Goal: Transaction & Acquisition: Download file/media

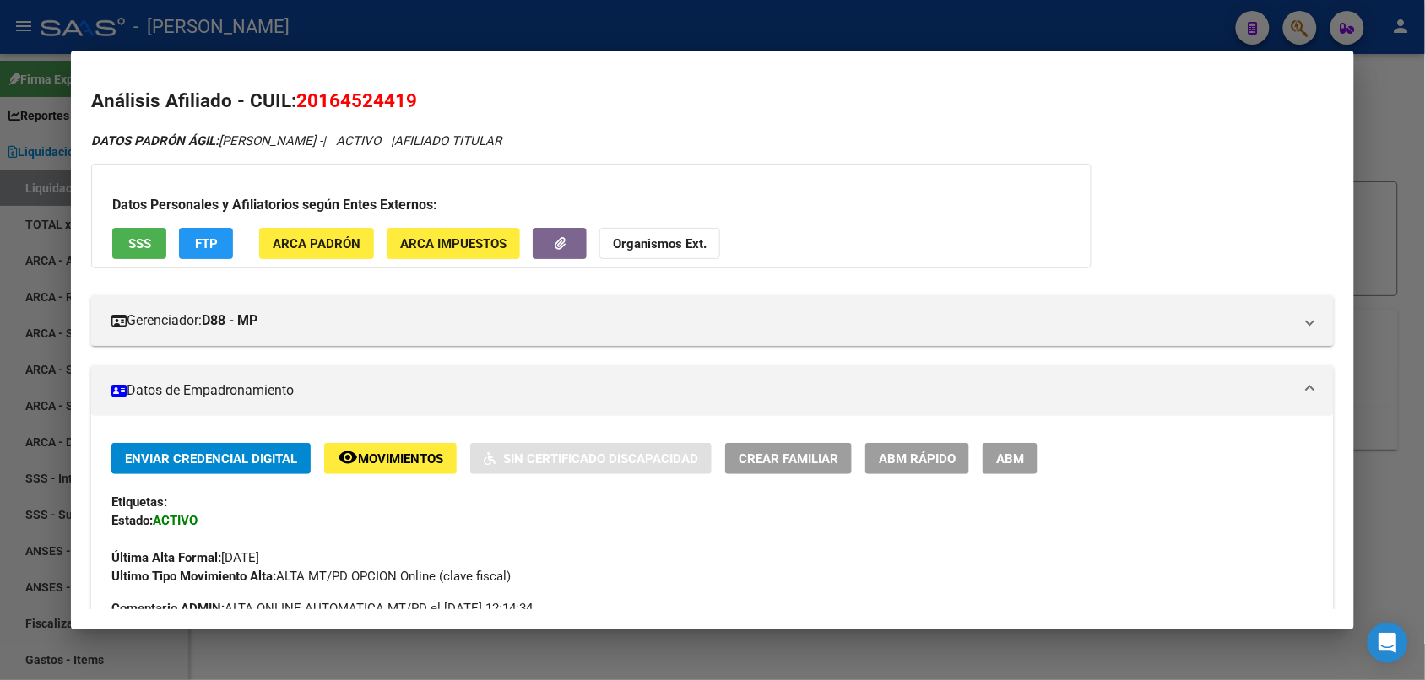
scroll to position [1592, 0]
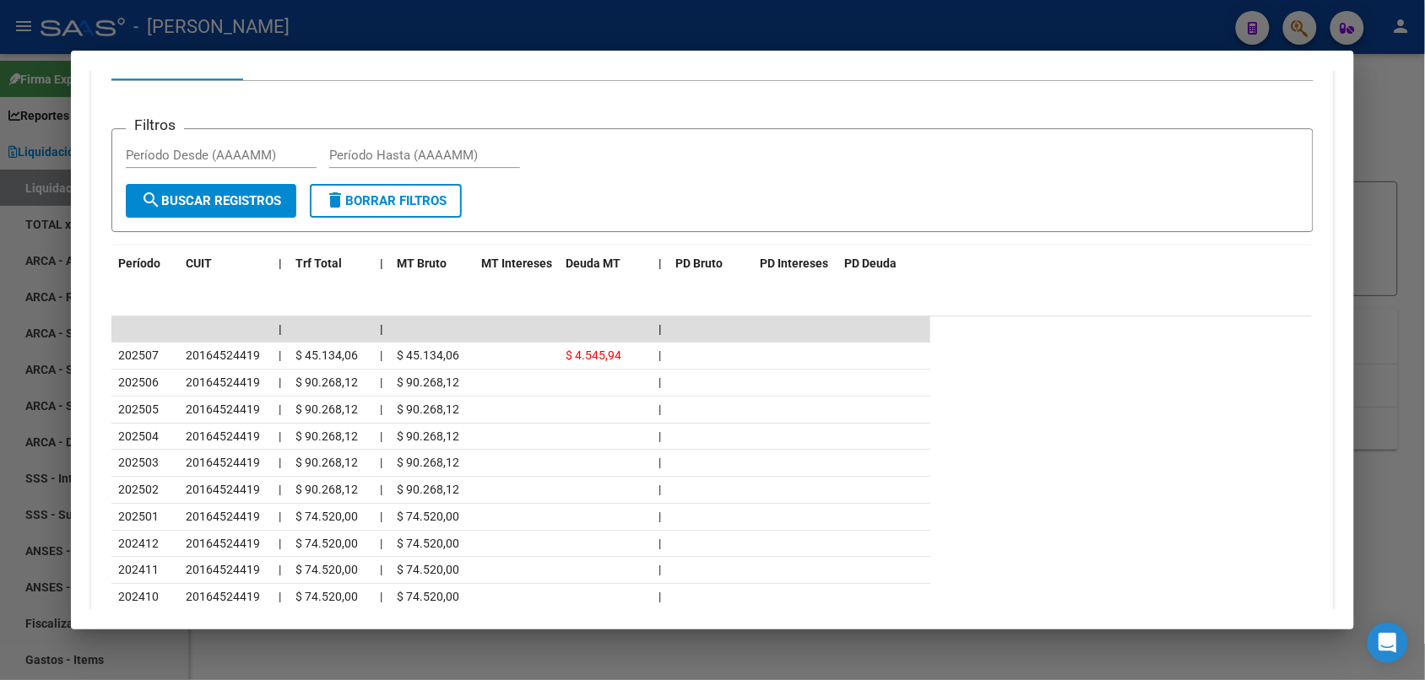
click at [1378, 153] on div at bounding box center [712, 340] width 1425 height 680
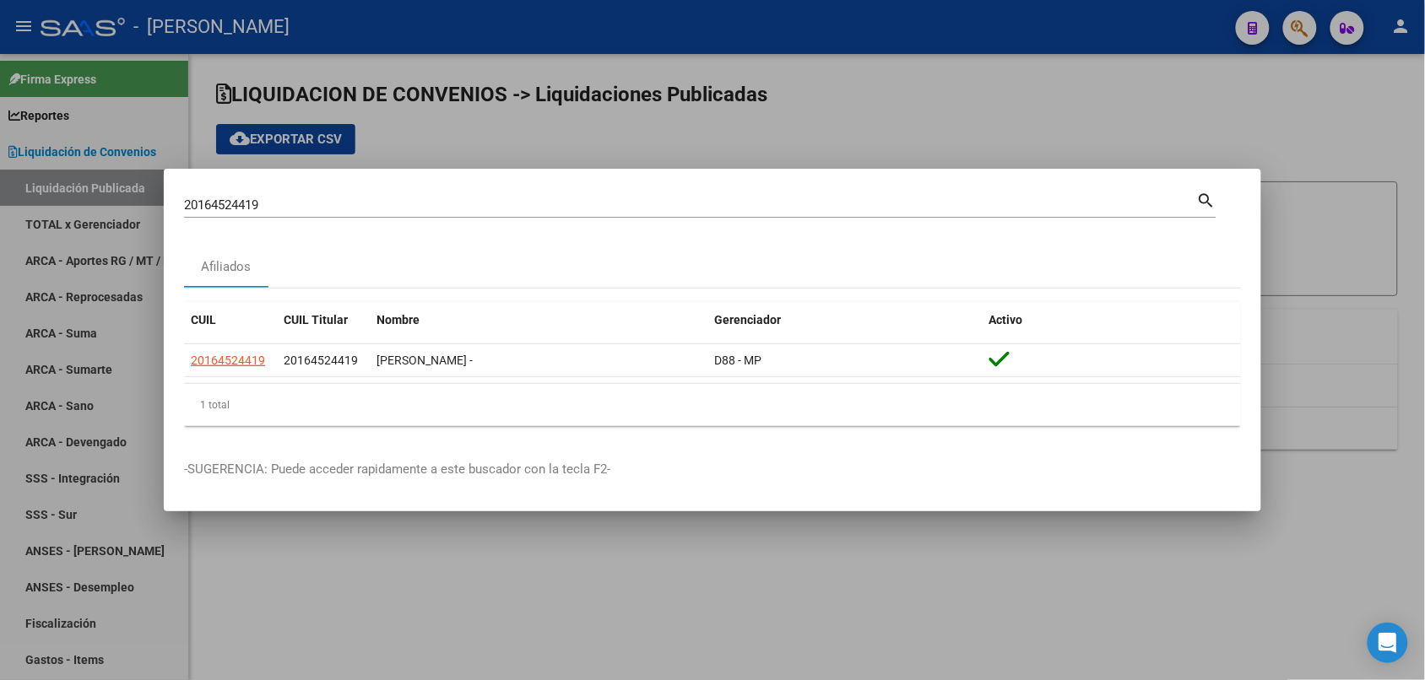
click at [1131, 195] on div "20164524419 Buscar (apellido, dni, cuil, [PERSON_NAME], cuit, obra social)" at bounding box center [690, 204] width 1013 height 25
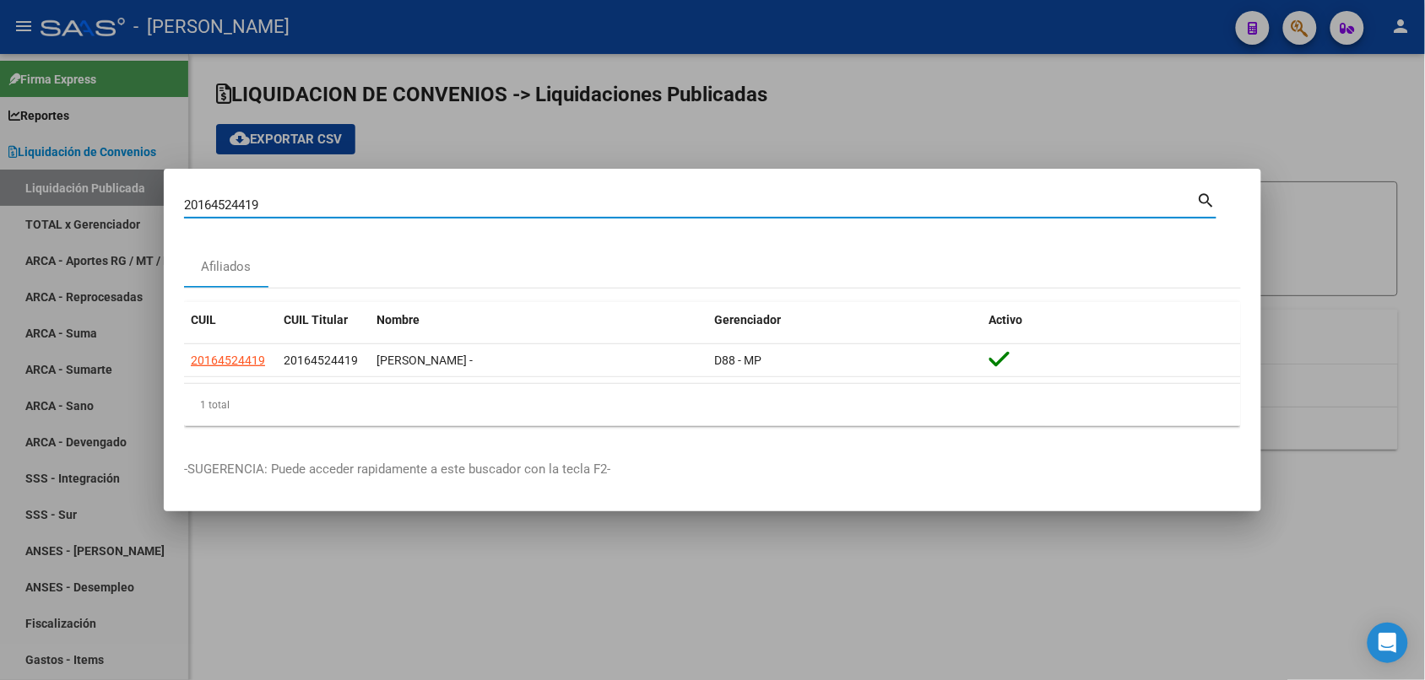
click at [1131, 195] on div "20164524419 Buscar (apellido, dni, cuil, [PERSON_NAME], cuit, obra social)" at bounding box center [690, 204] width 1013 height 25
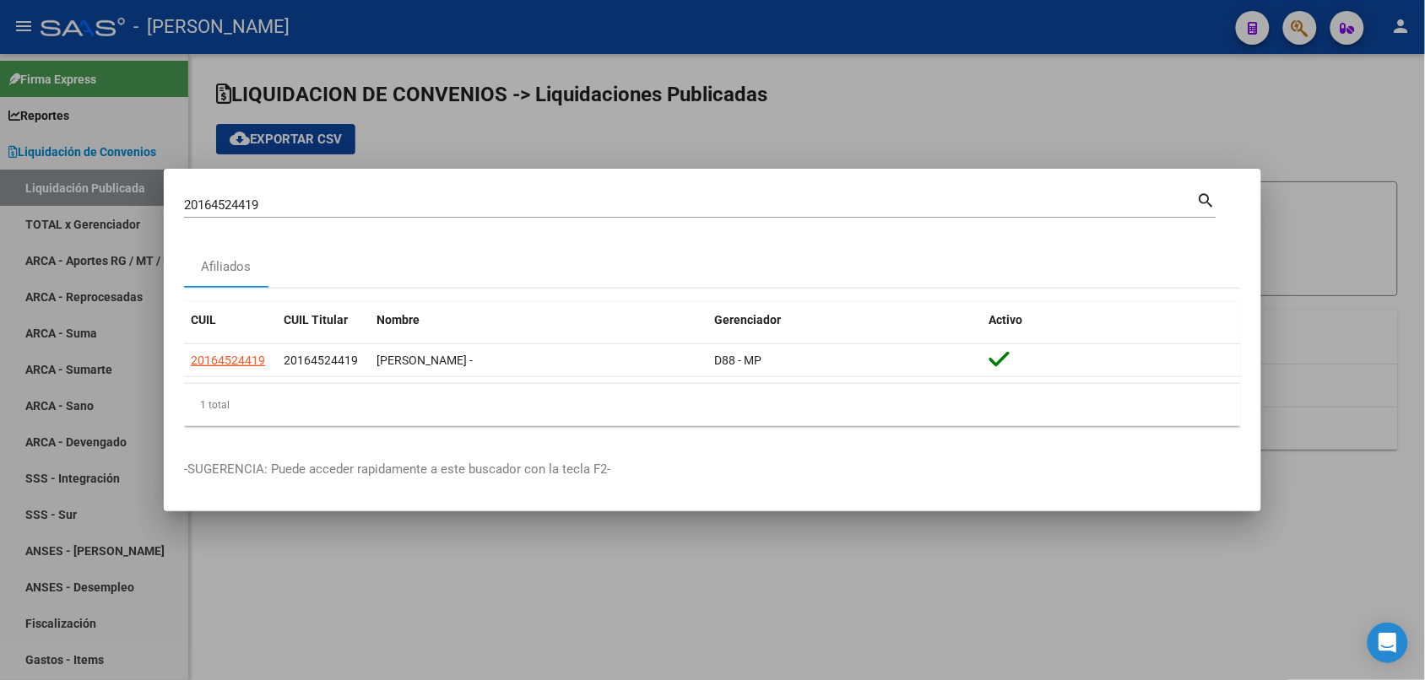
drag, startPoint x: 338, startPoint y: 196, endPoint x: 288, endPoint y: 201, distance: 50.9
click at [289, 201] on div "20164524419 Buscar (apellido, dni, cuil, [PERSON_NAME], cuit, obra social)" at bounding box center [690, 204] width 1013 height 25
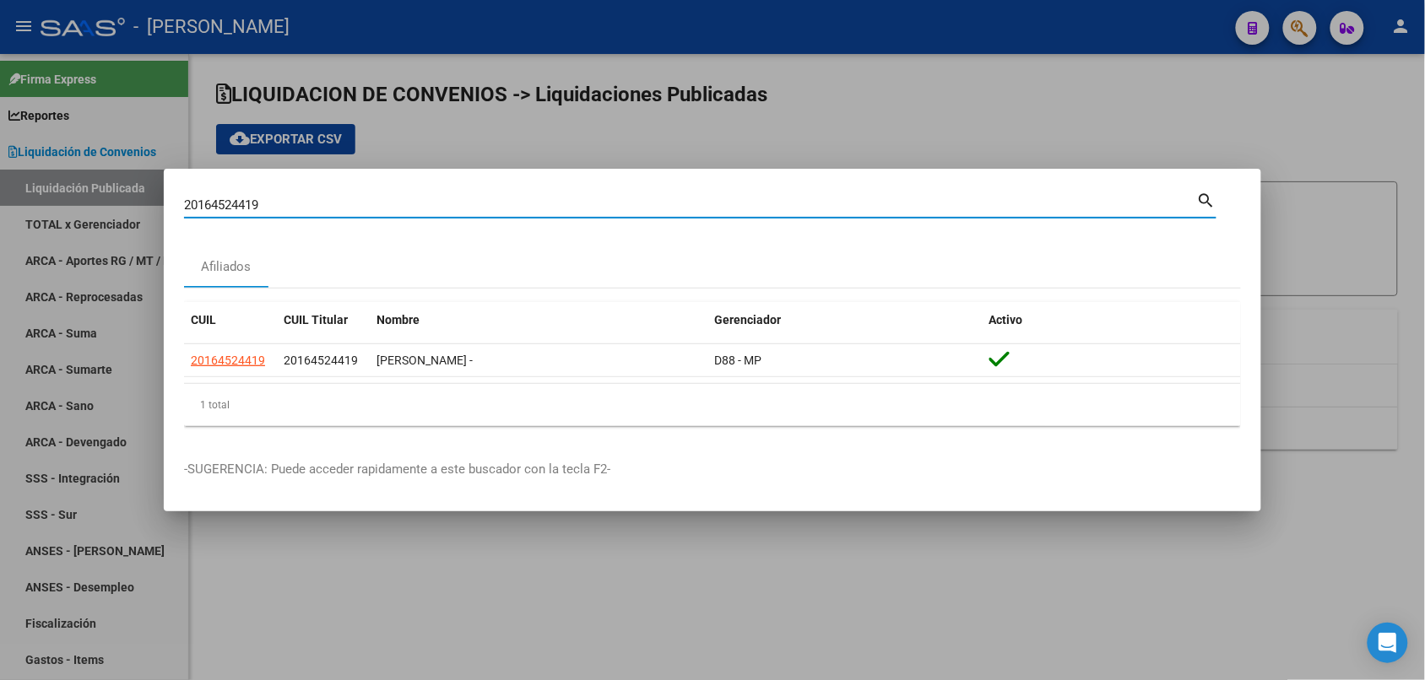
drag, startPoint x: 270, startPoint y: 204, endPoint x: 154, endPoint y: 211, distance: 116.7
click at [154, 212] on div "20164524419 Buscar (apellido, dni, cuil, nro traspaso, cuit, obra social) searc…" at bounding box center [712, 340] width 1425 height 680
paste input "39311330"
click at [1207, 197] on mat-icon "search" at bounding box center [1206, 199] width 19 height 20
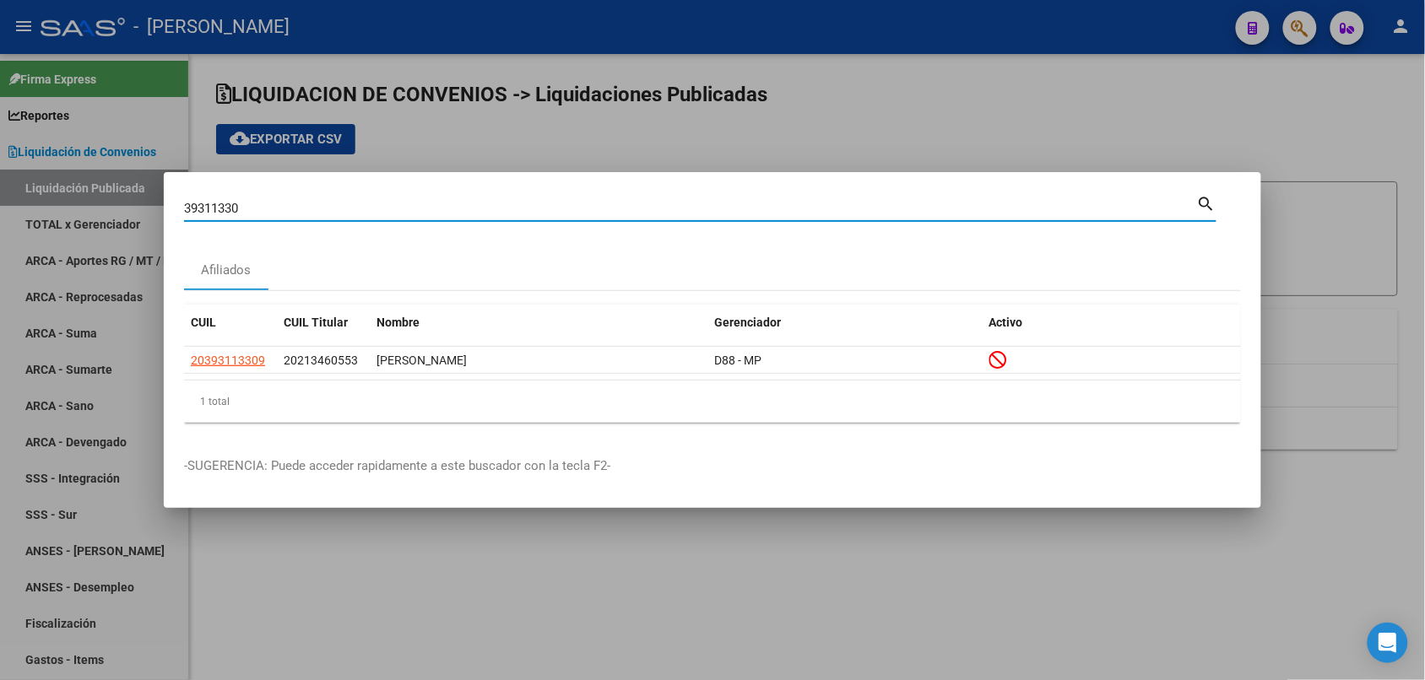
drag, startPoint x: 243, startPoint y: 208, endPoint x: 145, endPoint y: 200, distance: 98.2
click at [145, 200] on div "39311330 Buscar (apellido, dni, cuil, nro traspaso, cuit, obra social) search A…" at bounding box center [712, 340] width 1425 height 680
paste input "53376237"
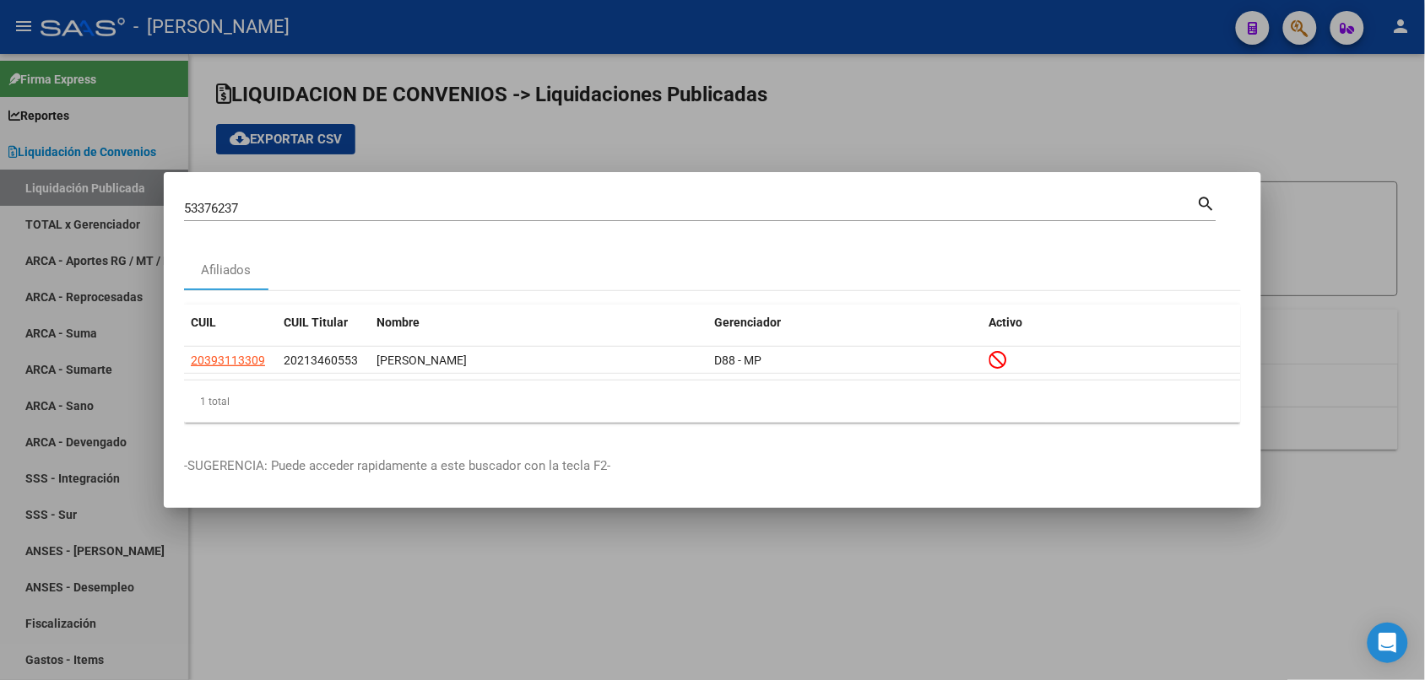
click at [1209, 201] on mat-icon "search" at bounding box center [1206, 202] width 19 height 20
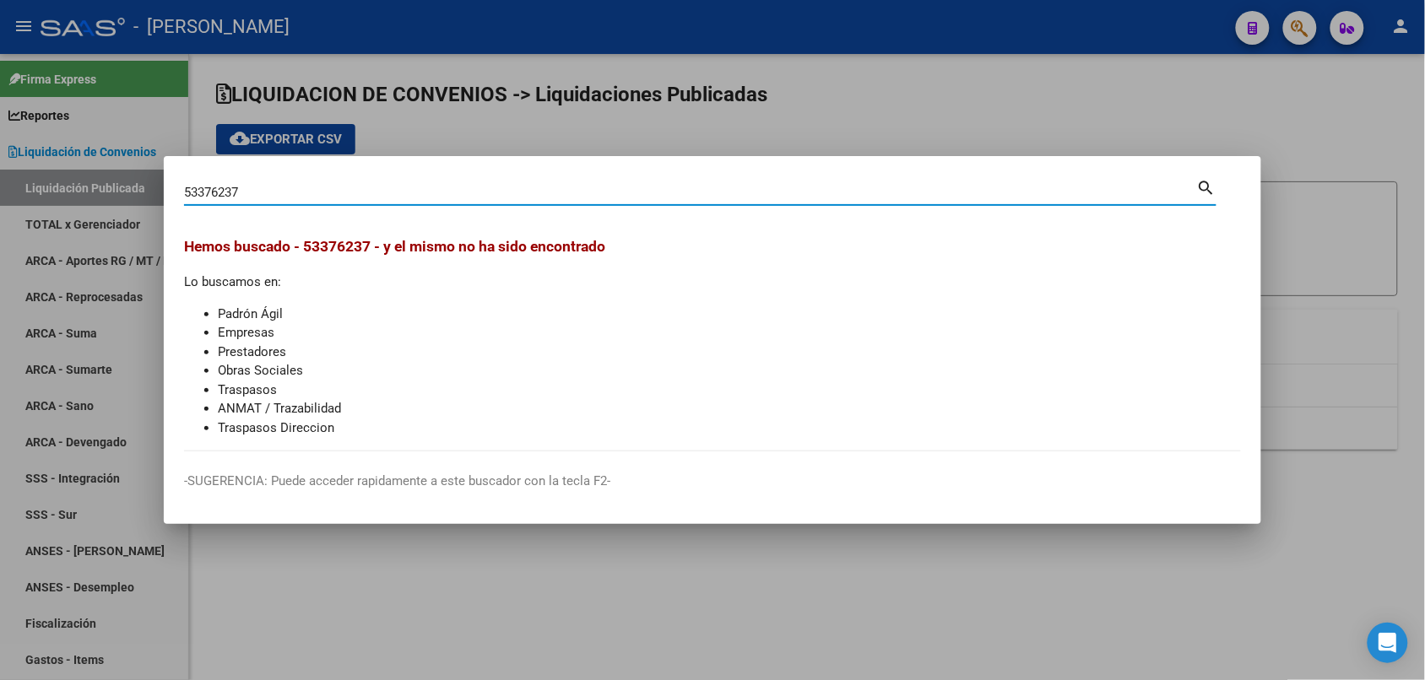
drag, startPoint x: 250, startPoint y: 186, endPoint x: 135, endPoint y: 184, distance: 114.8
click at [135, 184] on div "53376237 Buscar (apellido, dni, cuil, nro traspaso, cuit, obra social) search H…" at bounding box center [712, 340] width 1425 height 680
paste input "672432"
type input "56724327"
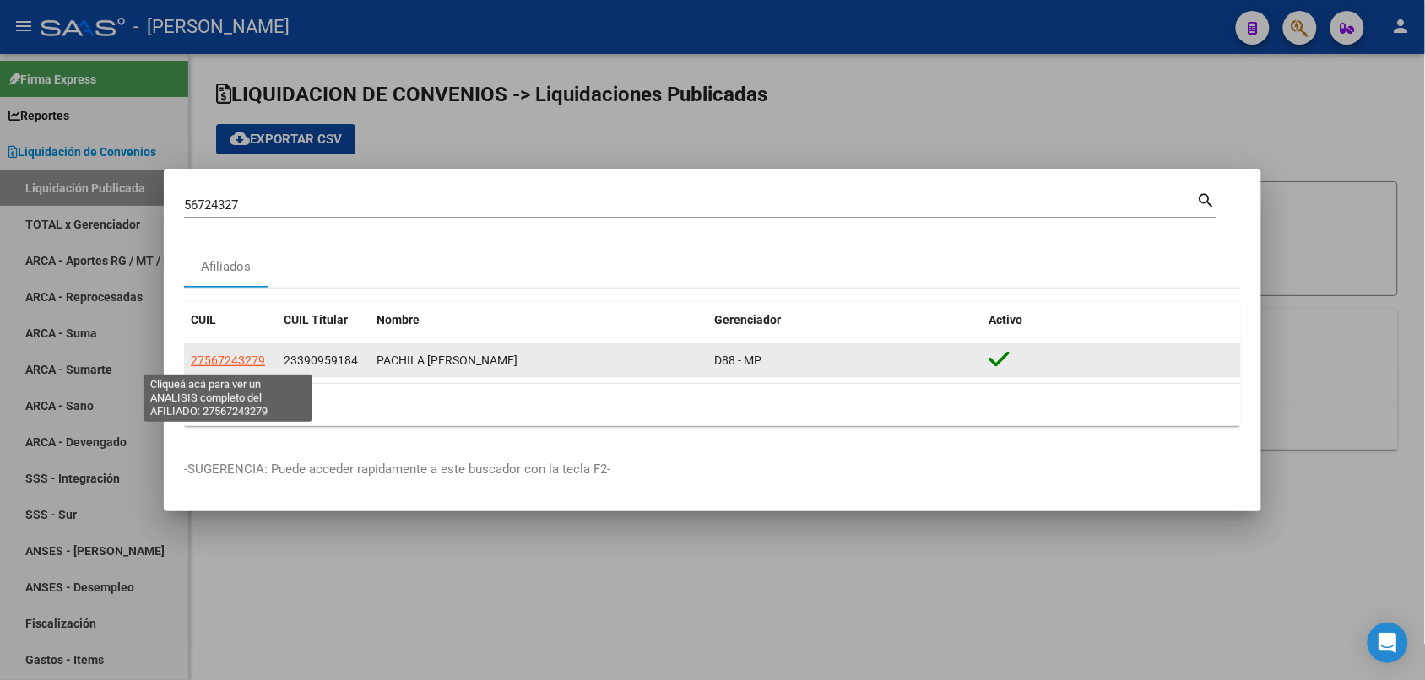
click at [254, 364] on span "27567243279" at bounding box center [228, 361] width 74 height 14
type textarea "27567243279"
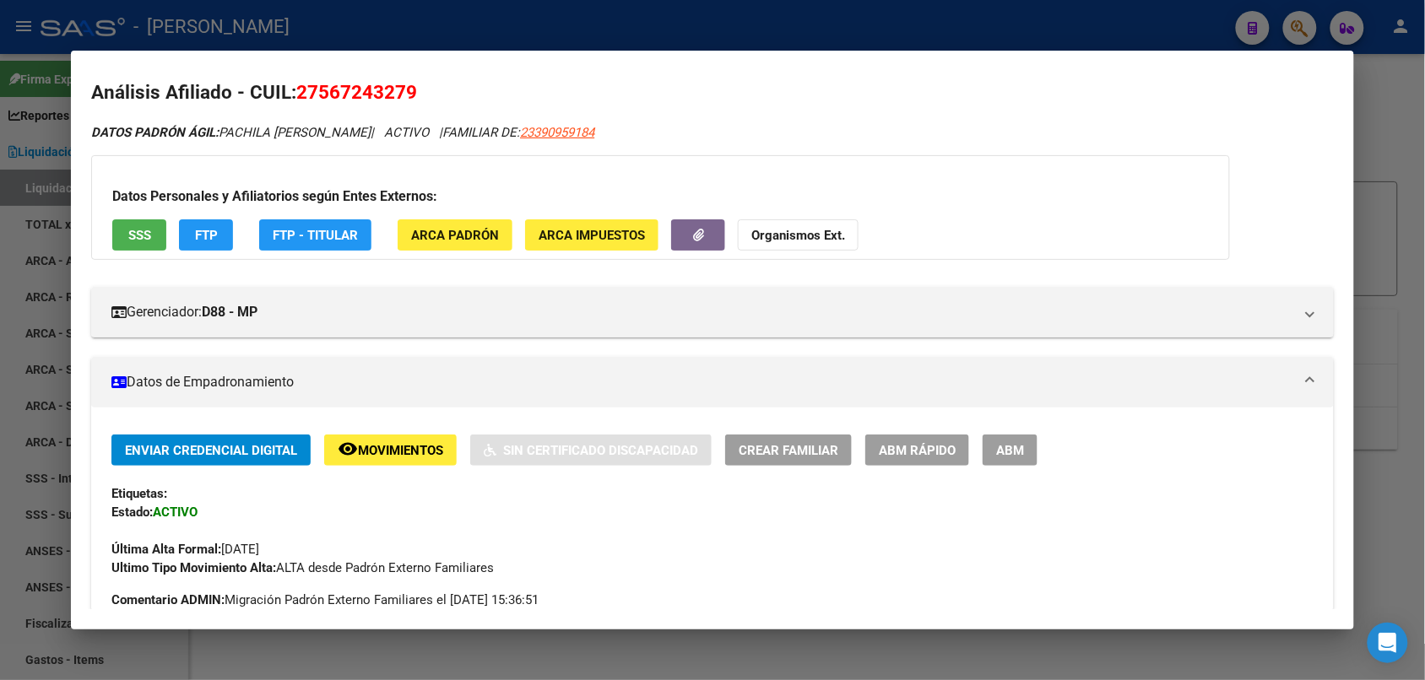
scroll to position [0, 0]
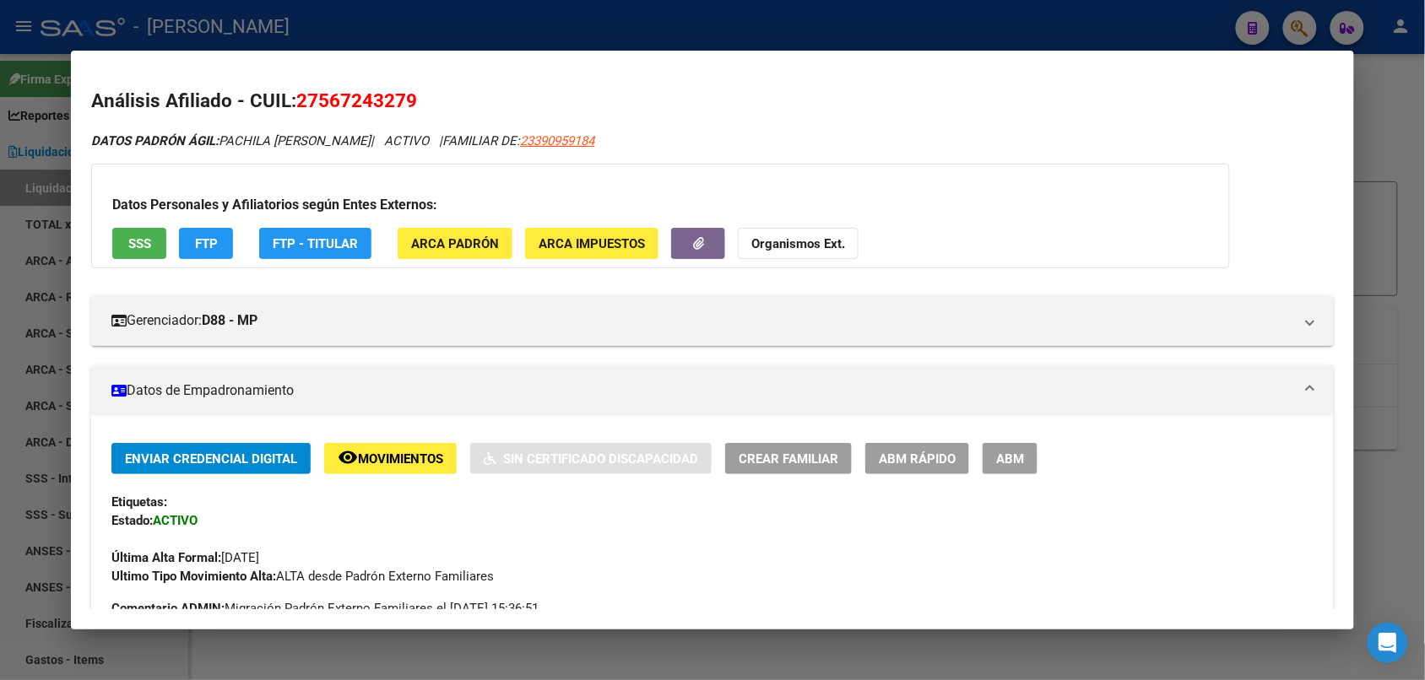
drag, startPoint x: 1145, startPoint y: 25, endPoint x: 1135, endPoint y: 24, distance: 10.3
click at [1144, 24] on div at bounding box center [712, 340] width 1425 height 680
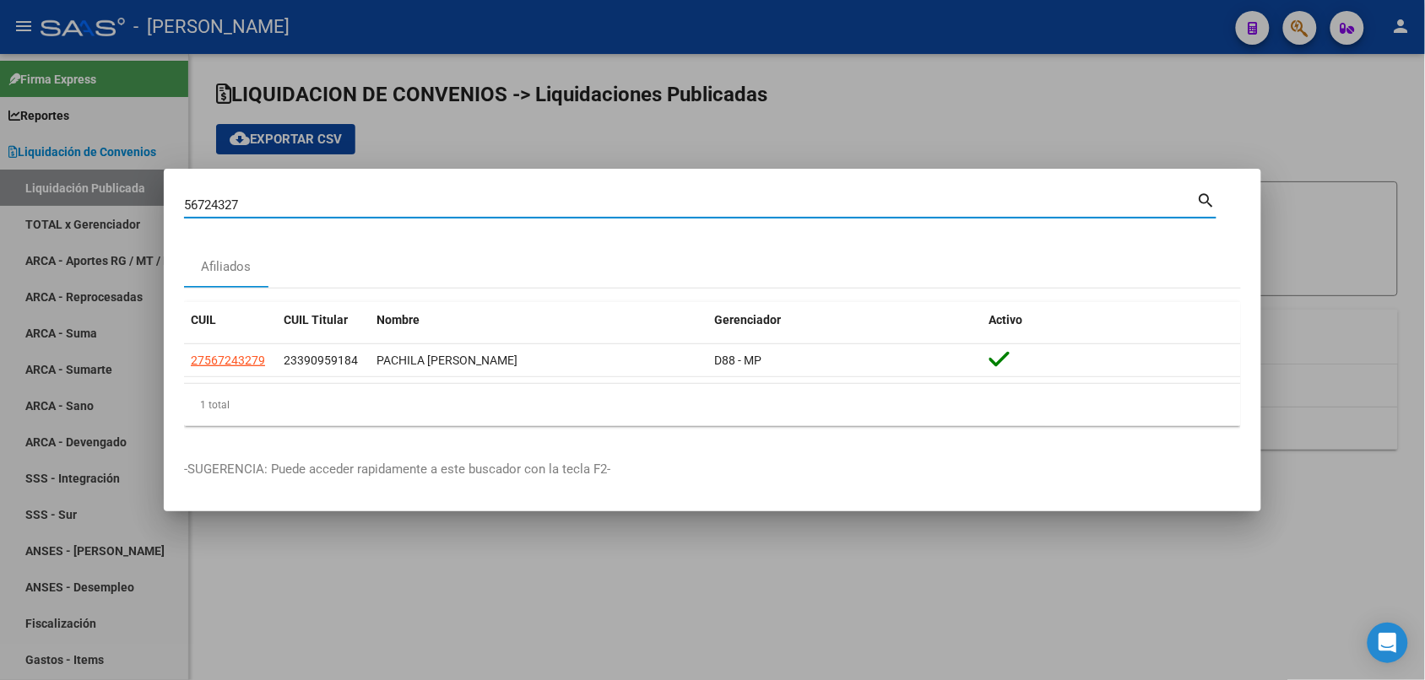
drag, startPoint x: 284, startPoint y: 201, endPoint x: 169, endPoint y: 203, distance: 115.6
click at [169, 203] on mat-dialog-content "56724327 Buscar (apellido, dni, cuil, nro traspaso, cuit, obra social) search A…" at bounding box center [712, 314] width 1097 height 251
paste input "399263"
type input "53992637"
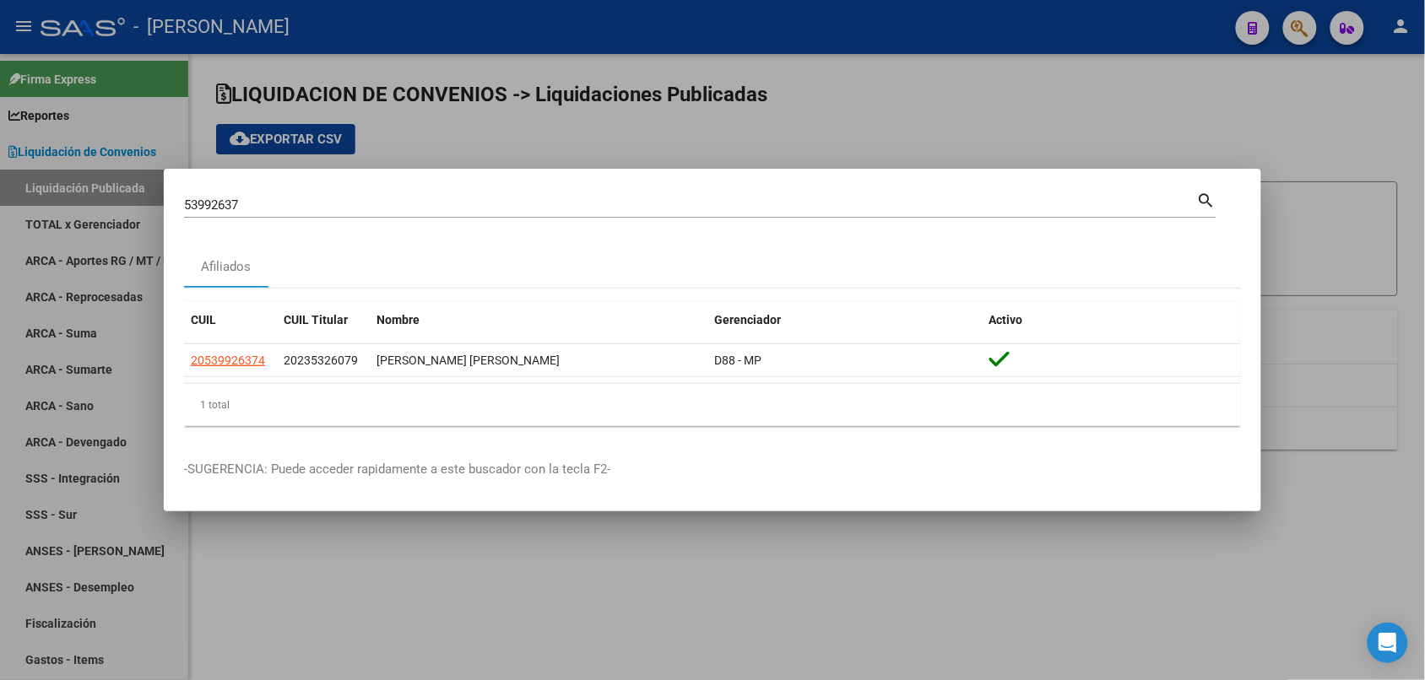
click at [1152, 111] on div at bounding box center [712, 340] width 1425 height 680
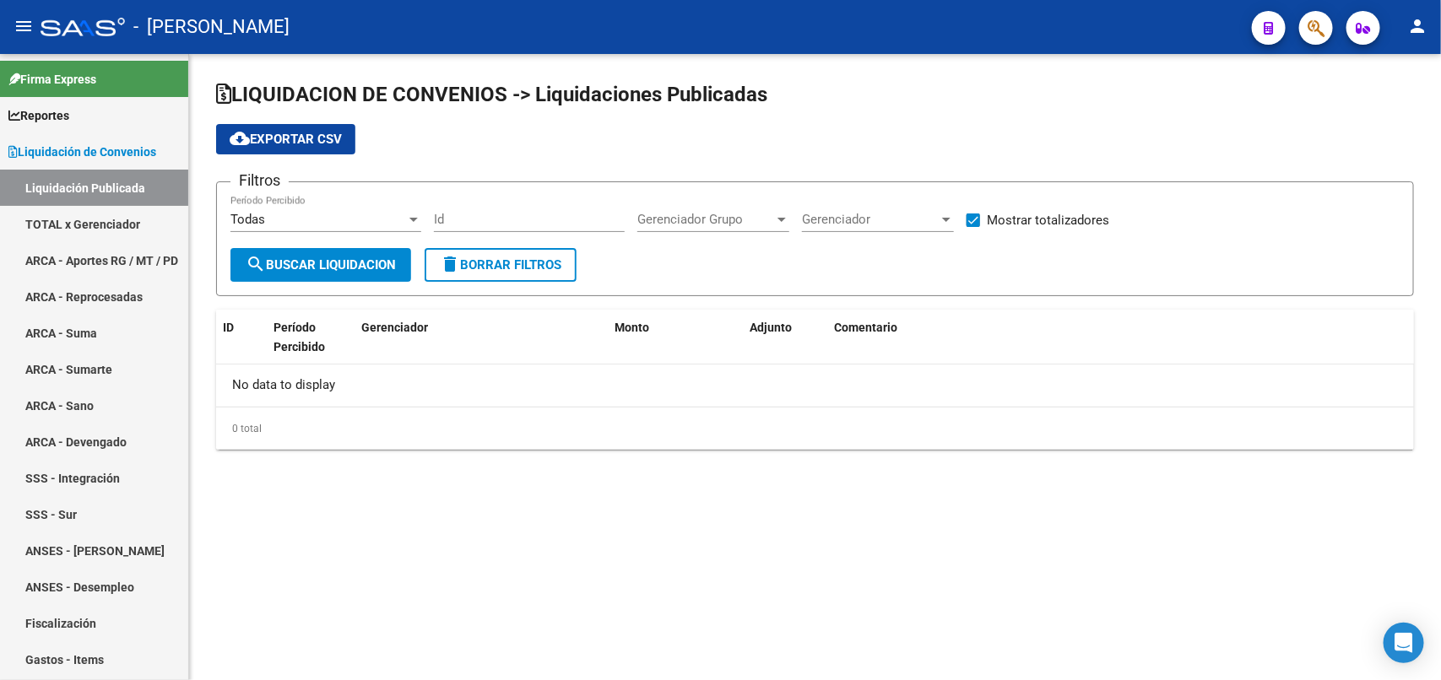
click at [1325, 27] on button "button" at bounding box center [1316, 28] width 34 height 34
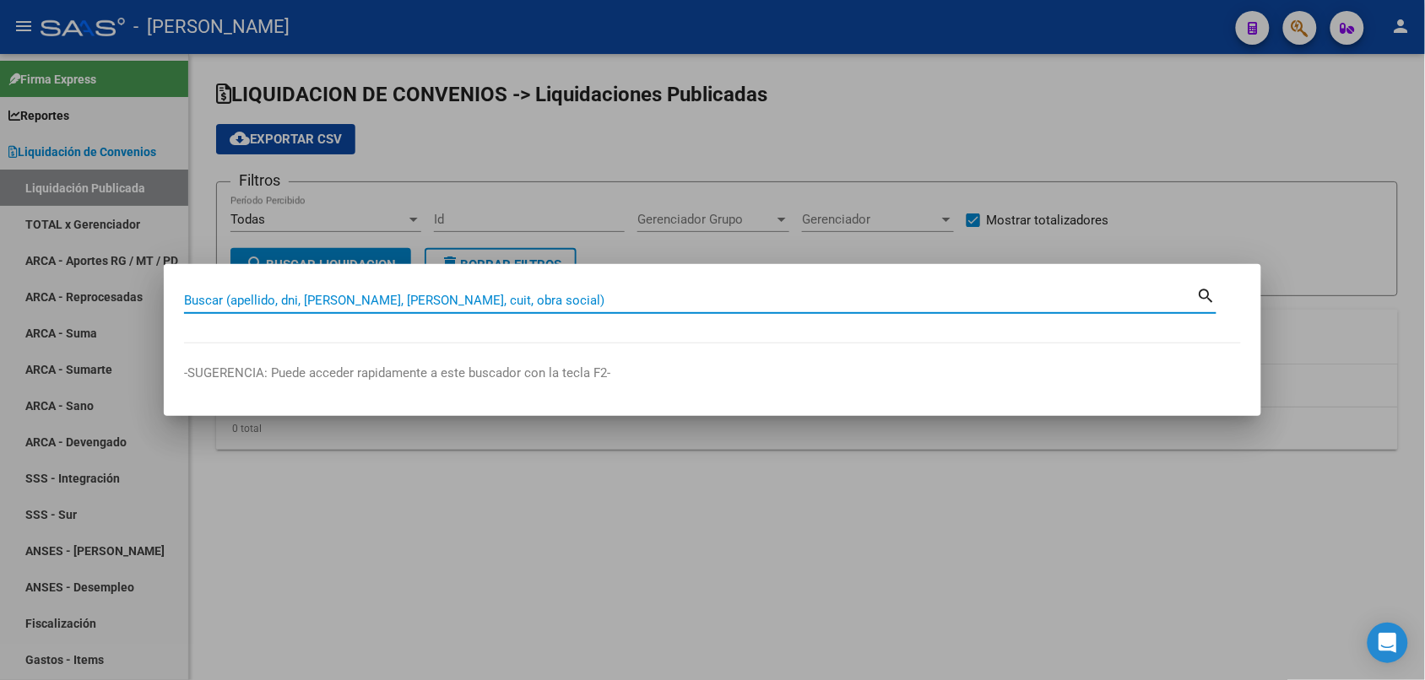
click at [659, 297] on input "Buscar (apellido, dni, [PERSON_NAME], [PERSON_NAME], cuit, obra social)" at bounding box center [690, 300] width 1013 height 15
paste input "55428140"
type input "55428140"
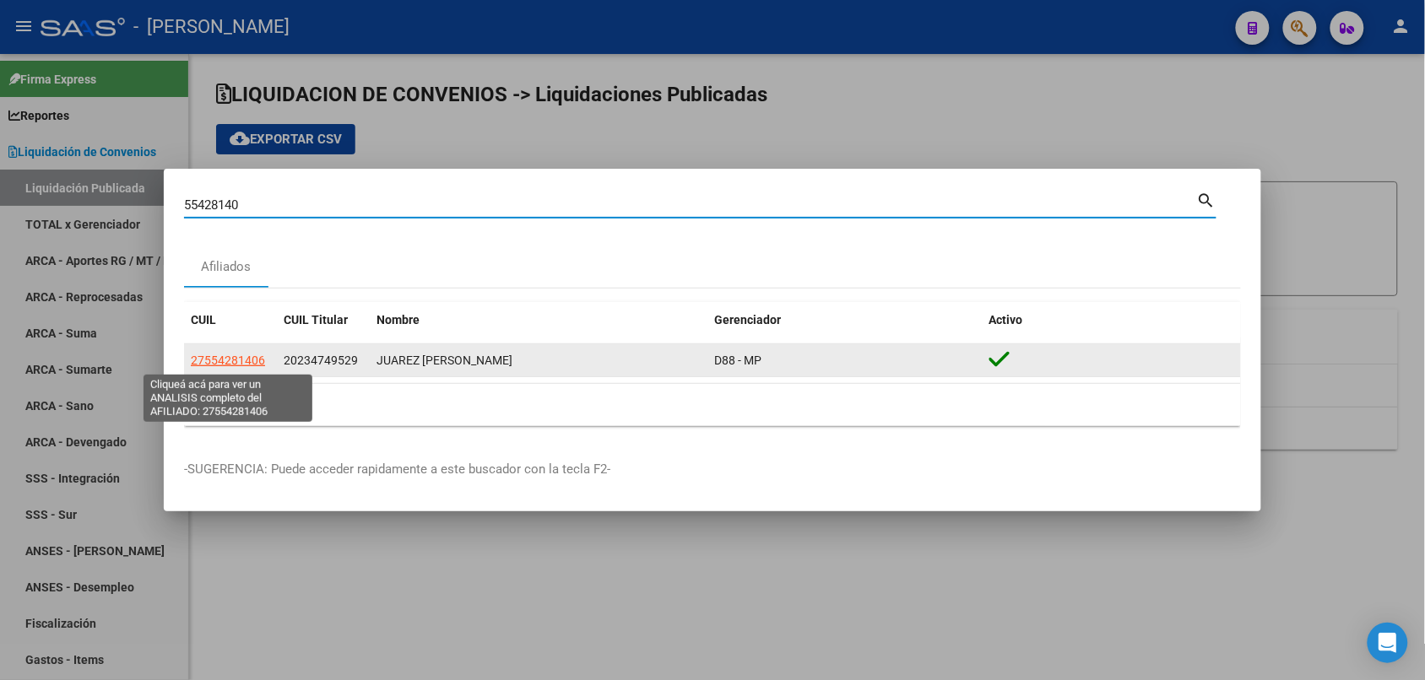
click at [230, 354] on span "27554281406" at bounding box center [228, 361] width 74 height 14
type textarea "27554281406"
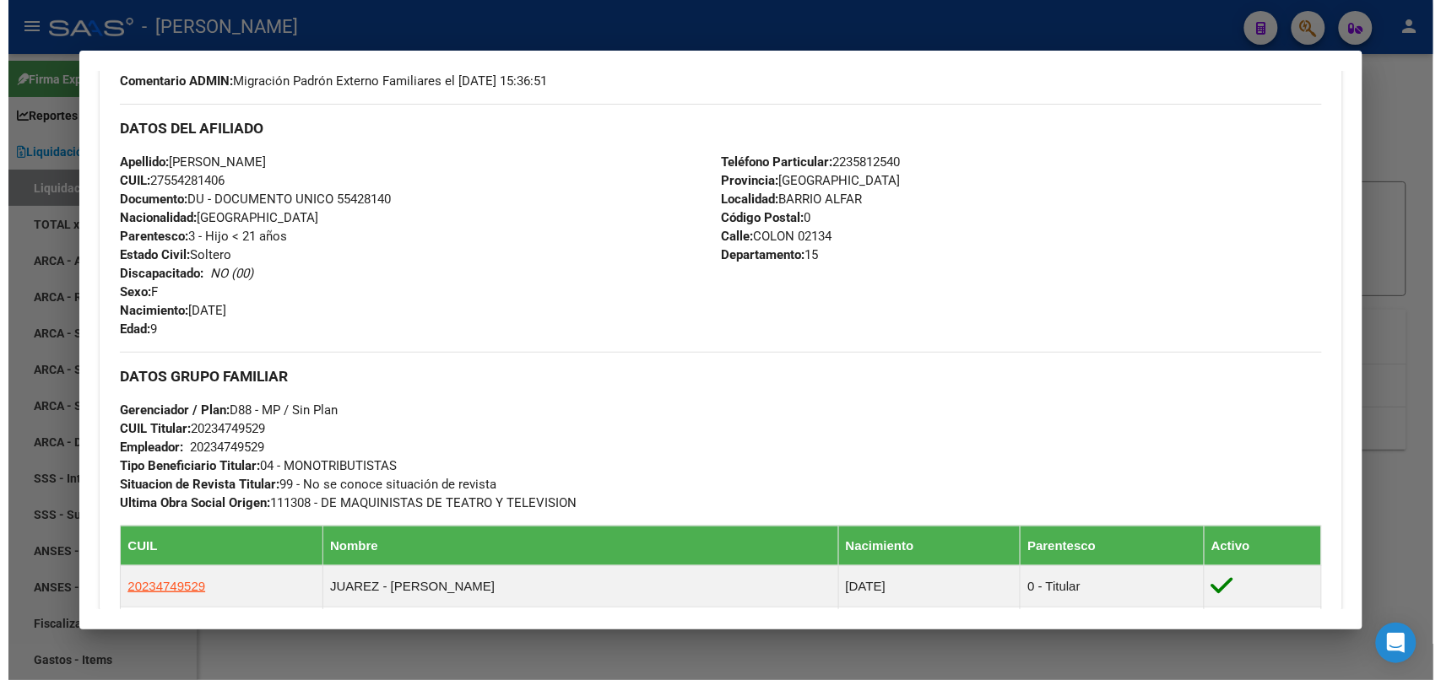
scroll to position [950, 0]
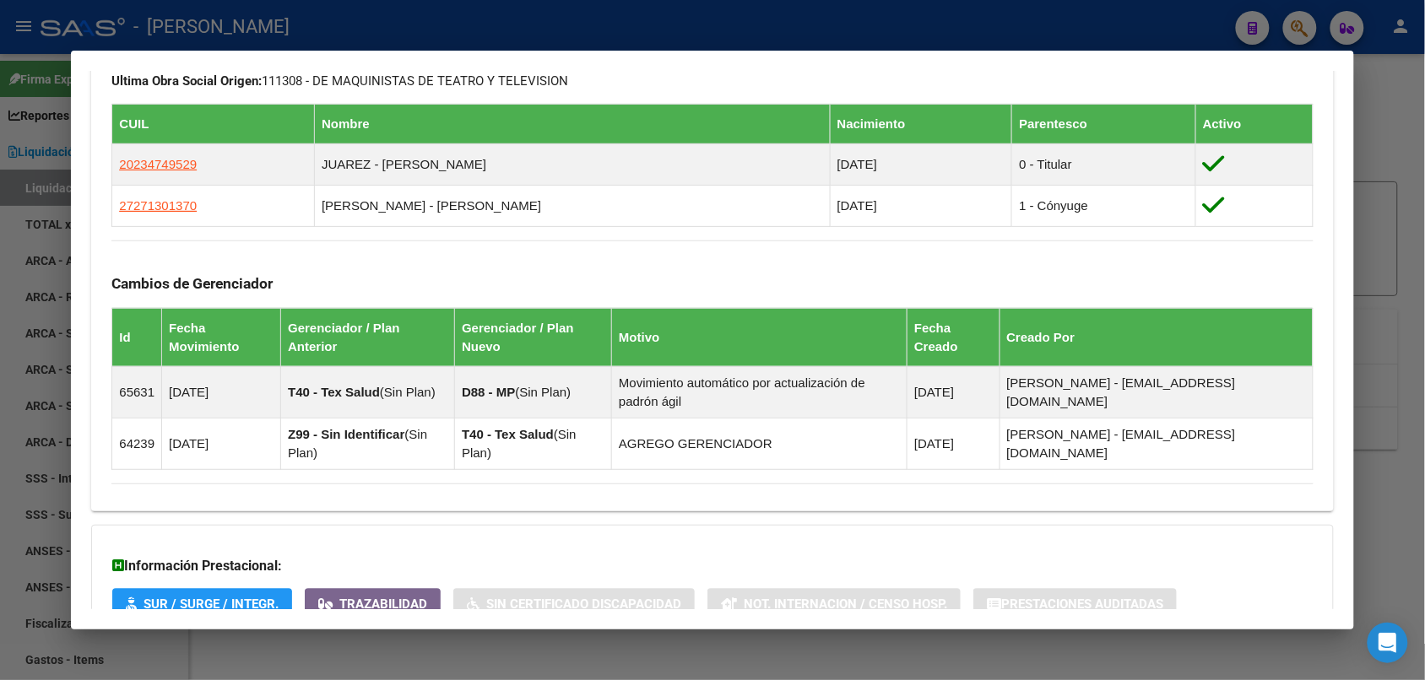
click at [540, 21] on div at bounding box center [712, 340] width 1425 height 680
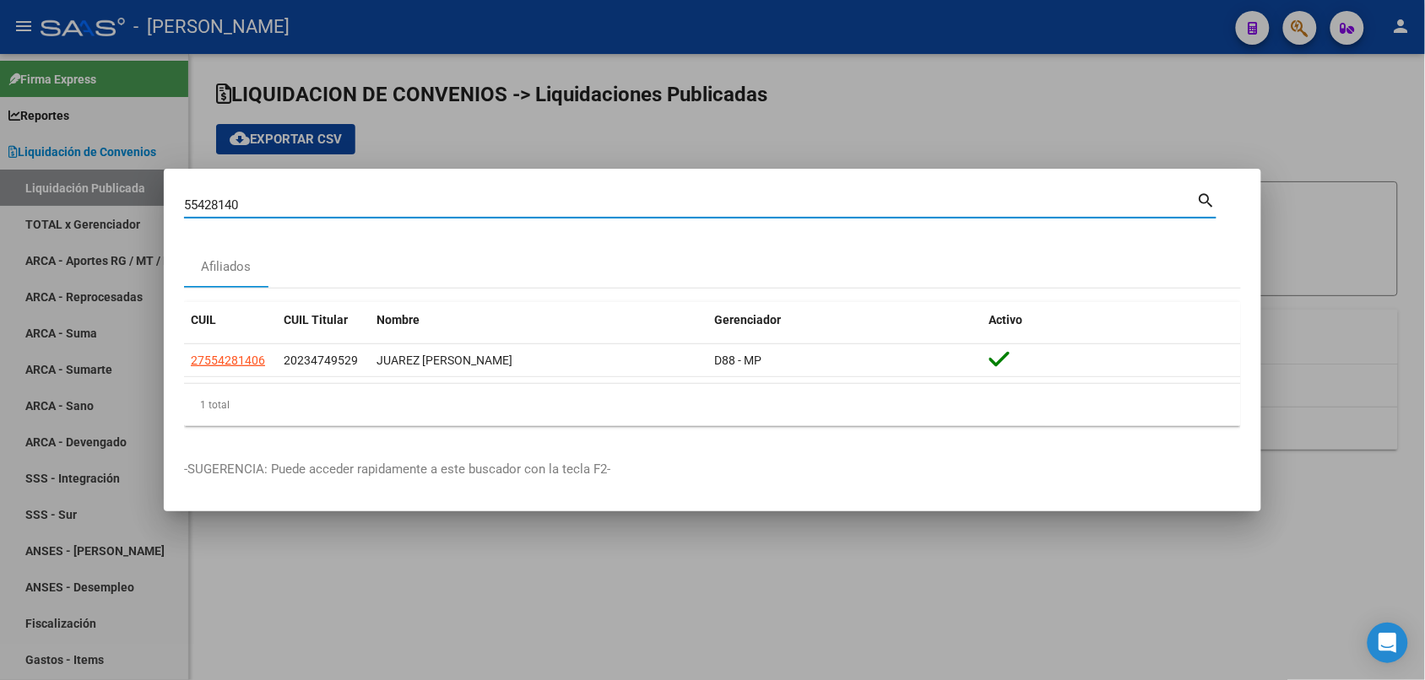
drag, startPoint x: 310, startPoint y: 205, endPoint x: 174, endPoint y: 195, distance: 136.3
click at [174, 195] on mat-dialog-content "55428140 Buscar (apellido, dni, cuil, nro traspaso, cuit, obra social) search A…" at bounding box center [712, 314] width 1097 height 251
paste input "25306597"
type input "25306597"
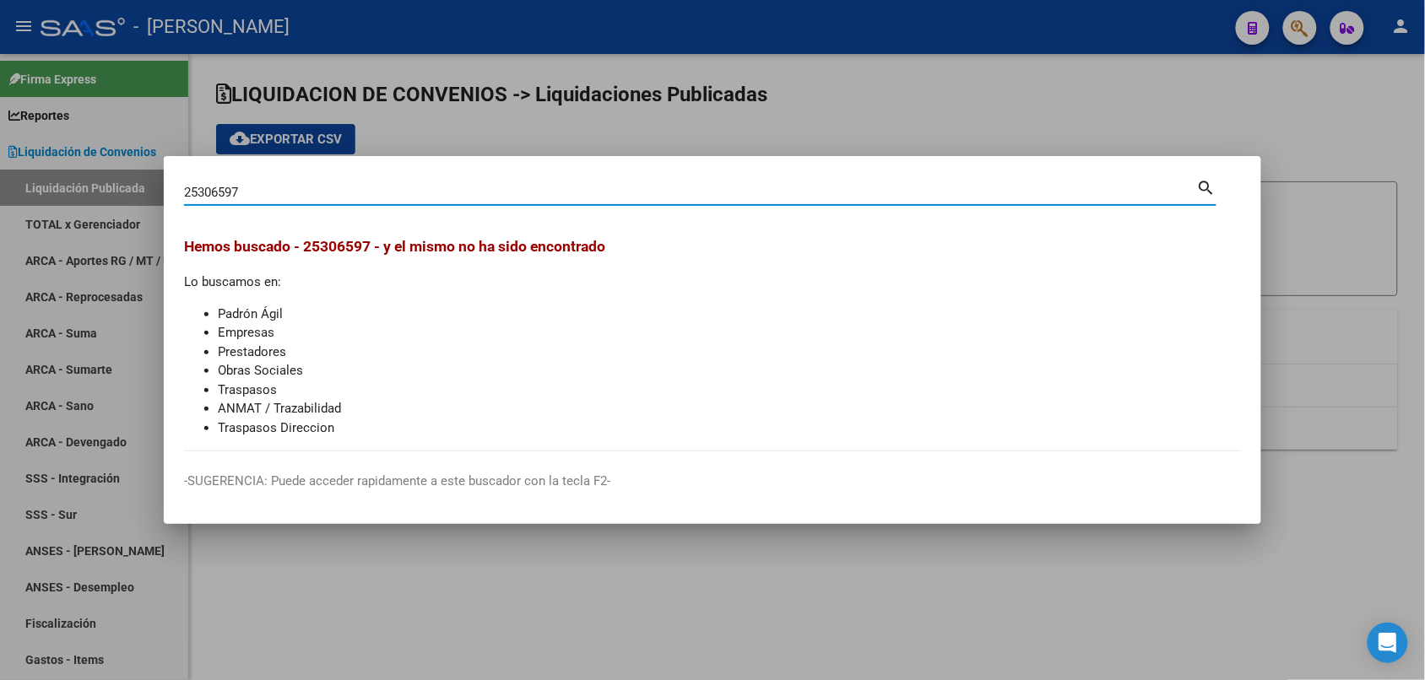
click at [959, 116] on div at bounding box center [712, 340] width 1425 height 680
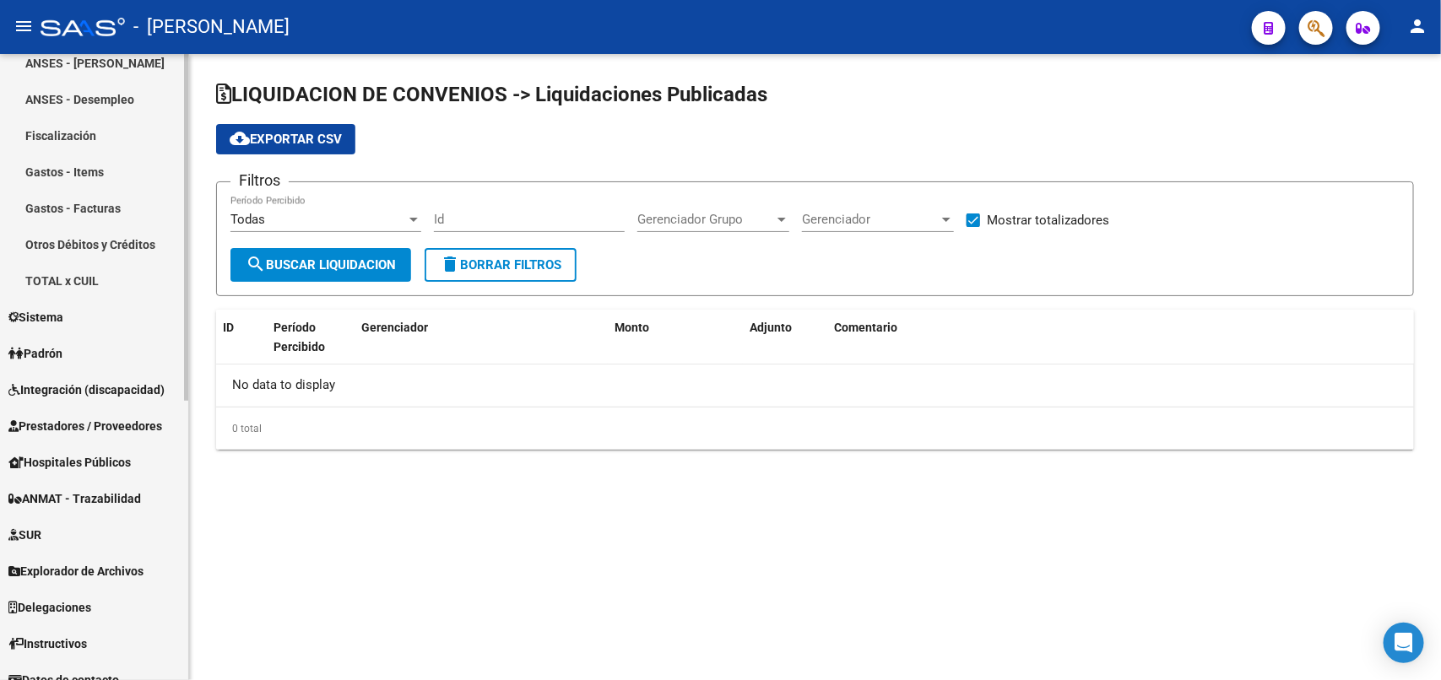
scroll to position [505, 0]
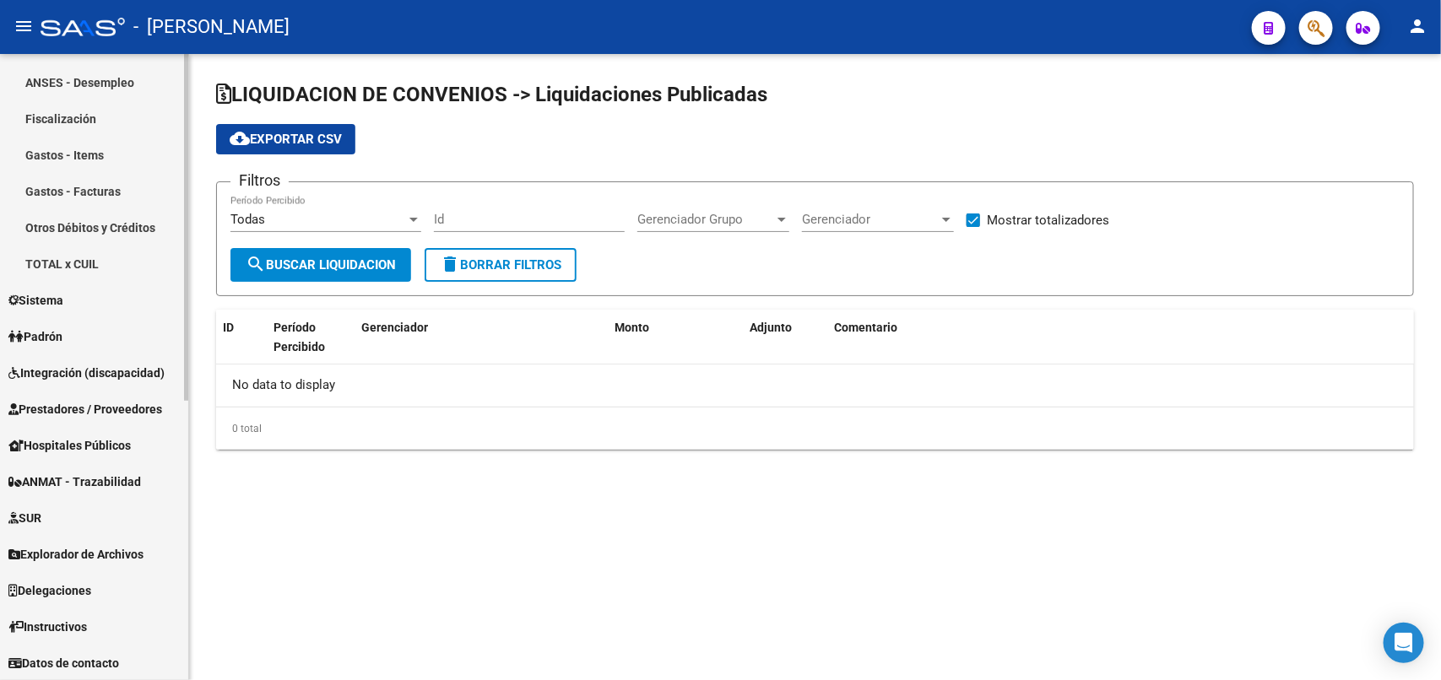
click at [98, 338] on link "Padrón" at bounding box center [94, 336] width 188 height 36
click at [94, 127] on link "Padrón Ágil" at bounding box center [94, 119] width 188 height 36
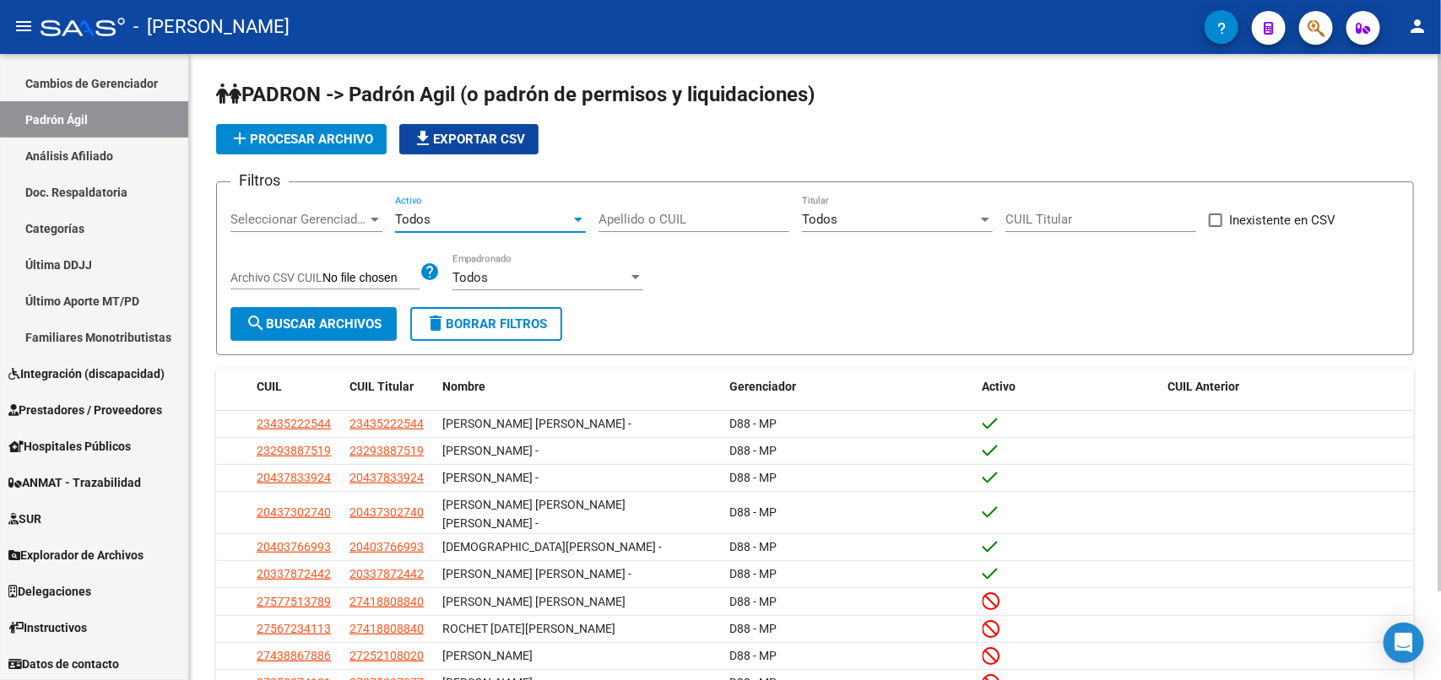
click at [462, 214] on div "Todos" at bounding box center [483, 219] width 176 height 15
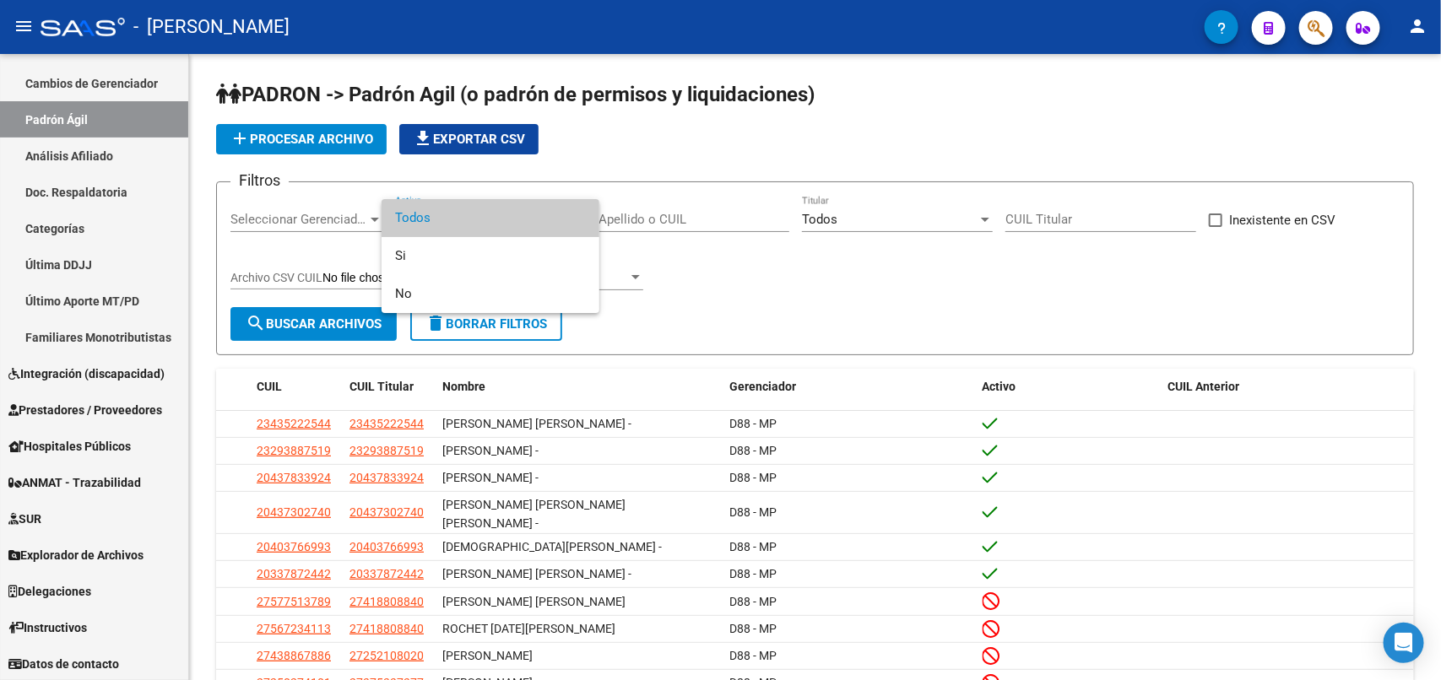
click at [665, 149] on div at bounding box center [720, 340] width 1441 height 680
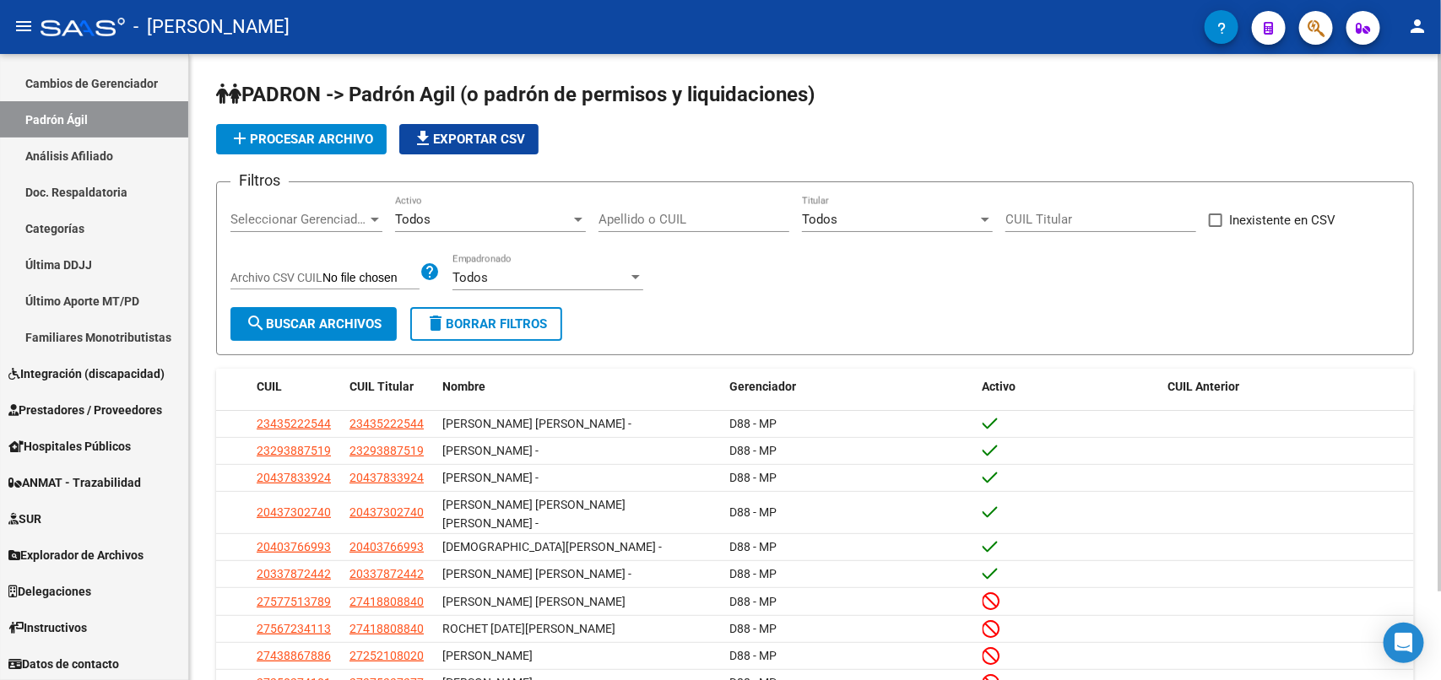
click at [468, 133] on span "file_download Exportar CSV" at bounding box center [469, 139] width 112 height 15
